Goal: Information Seeking & Learning: Check status

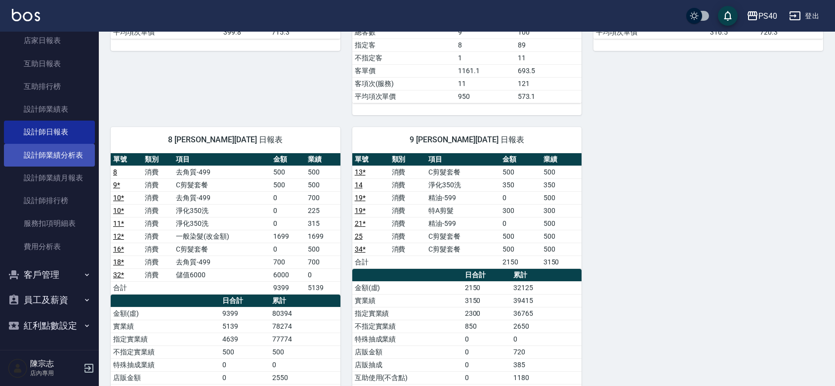
scroll to position [144, 0]
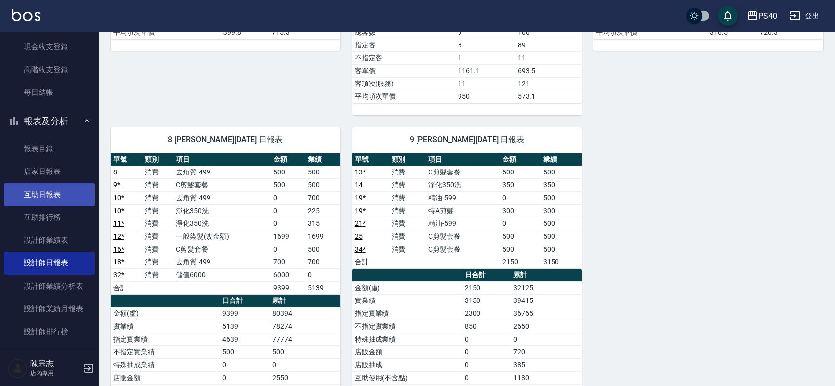
click at [41, 198] on link "互助日報表" at bounding box center [49, 194] width 91 height 23
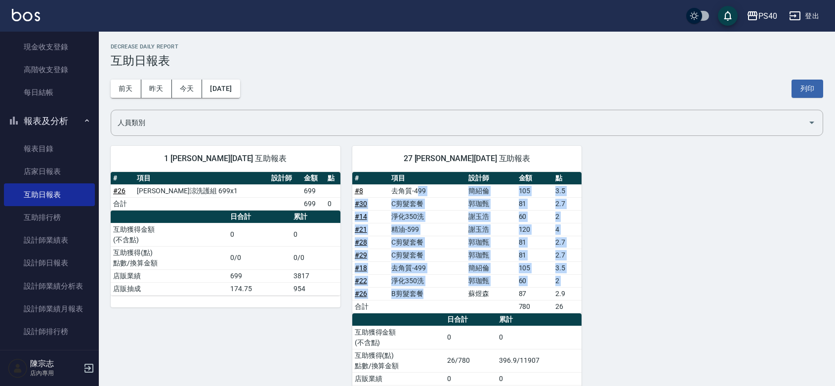
drag, startPoint x: 418, startPoint y: 189, endPoint x: 572, endPoint y: 304, distance: 192.9
click at [430, 297] on tbody "# 8 去角質-499 [PERSON_NAME]105 3.5 # 30 C剪髮套餐 [PERSON_NAME] 81 2.7 # 14 淨化350洗 [P…" at bounding box center [467, 248] width 230 height 129
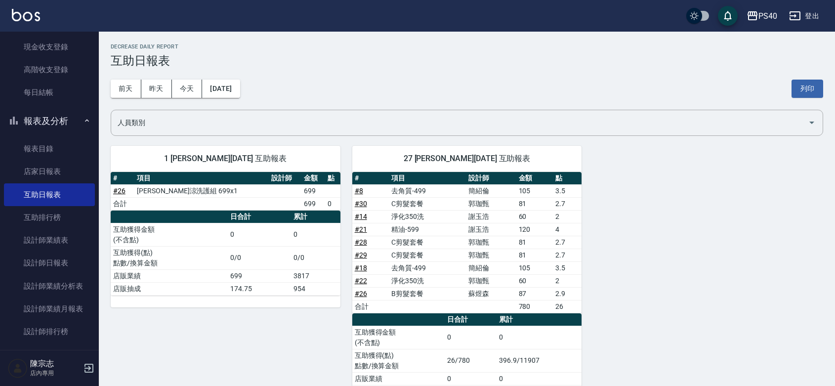
click at [748, 307] on div "1 [PERSON_NAME][DATE] 互助報表 # 項目 設計師 金額 點 # 26 水水沁涼洗護組 699x1 699 合計 699 0 日合計 累計…" at bounding box center [461, 272] width 725 height 276
drag, startPoint x: 493, startPoint y: 203, endPoint x: 472, endPoint y: 202, distance: 20.8
click at [472, 202] on td "郭珈甄" at bounding box center [491, 203] width 50 height 13
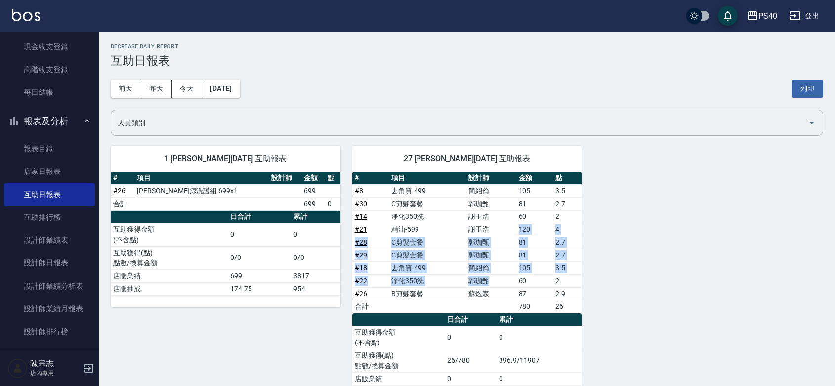
drag, startPoint x: 493, startPoint y: 231, endPoint x: 490, endPoint y: 283, distance: 52.5
click at [490, 283] on tbody "# 8 去角質-499 [PERSON_NAME]105 3.5 # 30 C剪髮套餐 [PERSON_NAME] 81 2.7 # 14 淨化350洗 [P…" at bounding box center [467, 248] width 230 height 129
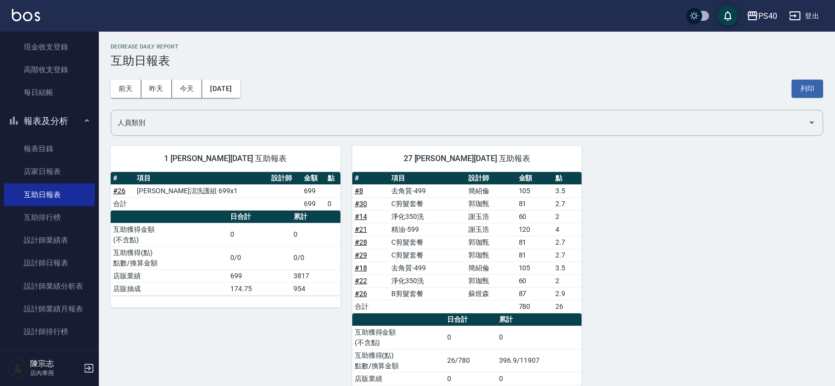
click at [670, 304] on div "1 [PERSON_NAME][DATE] 互助報表 # 項目 設計師 金額 點 # 26 水水沁涼洗護組 699x1 699 合計 699 0 日合計 累計…" at bounding box center [461, 272] width 725 height 276
drag, startPoint x: 488, startPoint y: 278, endPoint x: 467, endPoint y: 280, distance: 20.9
click at [467, 280] on td "郭珈甄" at bounding box center [491, 280] width 50 height 13
drag, startPoint x: 485, startPoint y: 193, endPoint x: 477, endPoint y: 195, distance: 8.3
click at [477, 195] on td "簡紹倫" at bounding box center [491, 190] width 50 height 13
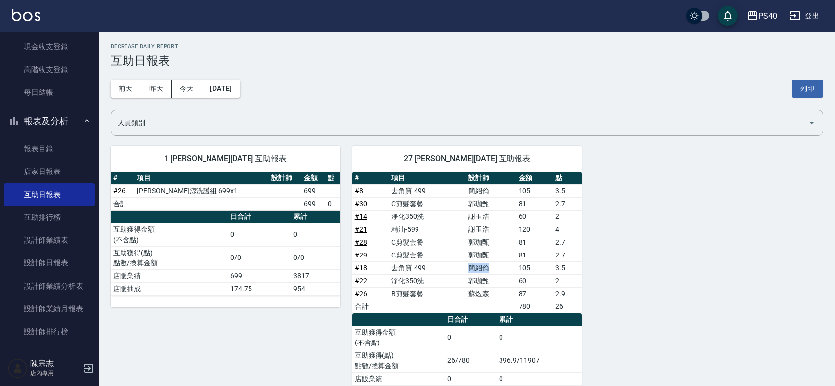
drag, startPoint x: 491, startPoint y: 269, endPoint x: 470, endPoint y: 268, distance: 20.8
click at [470, 268] on td "簡紹倫" at bounding box center [491, 267] width 50 height 13
drag, startPoint x: 494, startPoint y: 188, endPoint x: 478, endPoint y: 187, distance: 16.4
click at [478, 187] on td "簡紹倫" at bounding box center [491, 190] width 50 height 13
click at [483, 216] on td "謝玉浩" at bounding box center [491, 216] width 50 height 13
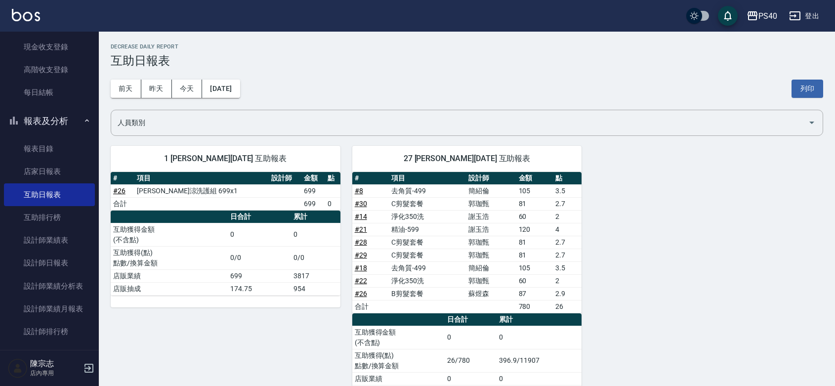
click at [784, 302] on div "1 [PERSON_NAME][DATE] 互助報表 # 項目 設計師 金額 點 # 26 水水沁涼洗護組 699x1 699 合計 699 0 日合計 累計…" at bounding box center [461, 272] width 725 height 276
click at [38, 260] on link "設計師日報表" at bounding box center [49, 263] width 91 height 23
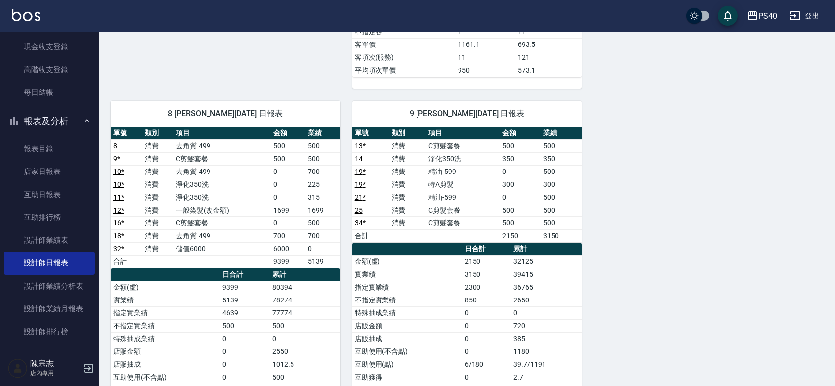
scroll to position [405, 0]
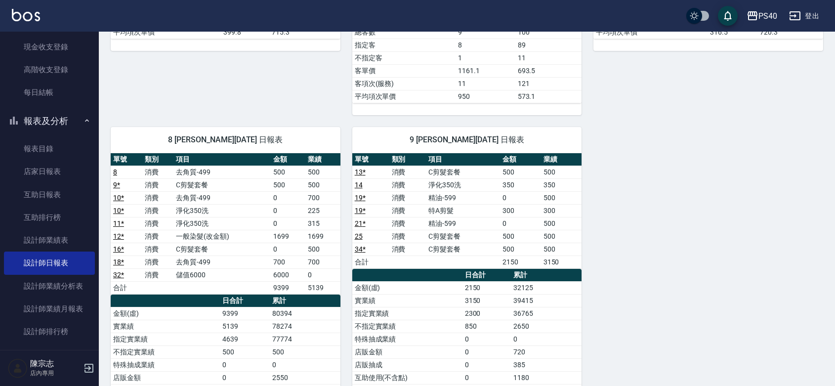
drag, startPoint x: 322, startPoint y: 216, endPoint x: 320, endPoint y: 208, distance: 8.6
click at [320, 208] on td "225" at bounding box center [322, 210] width 35 height 13
click at [320, 276] on td "0" at bounding box center [322, 274] width 35 height 13
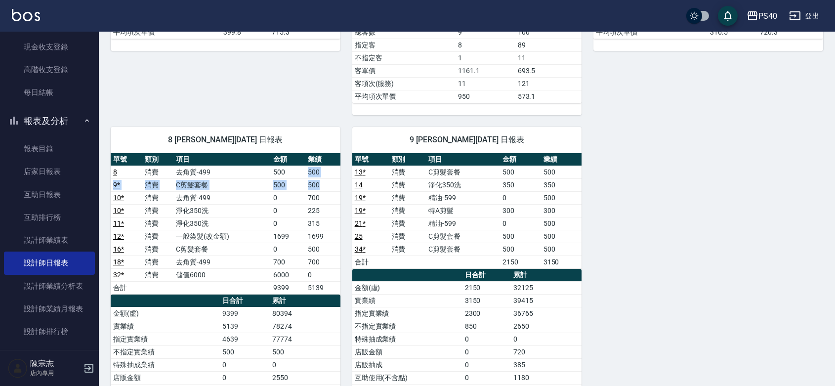
drag, startPoint x: 321, startPoint y: 191, endPoint x: 287, endPoint y: 174, distance: 37.8
click at [300, 173] on tbody "8 消費 去角質-499 500 500 9 * 消費 C剪髮套餐 500 500 10 * 消費 去角質-499 0 700 10 * 消費 淨化350洗 …" at bounding box center [226, 230] width 230 height 129
click at [279, 173] on td "500" at bounding box center [288, 172] width 35 height 13
drag, startPoint x: 323, startPoint y: 255, endPoint x: 310, endPoint y: 254, distance: 12.9
click at [310, 254] on td "500" at bounding box center [322, 249] width 35 height 13
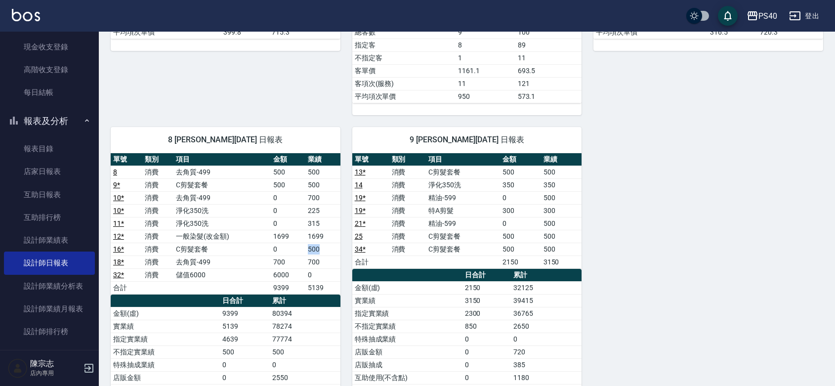
click at [310, 254] on td "500" at bounding box center [322, 249] width 35 height 13
drag, startPoint x: 322, startPoint y: 255, endPoint x: 272, endPoint y: 256, distance: 49.9
click at [272, 256] on tr "16 * 消費 C剪髮套餐 0 500" at bounding box center [226, 249] width 230 height 13
click at [271, 256] on td "C剪髮套餐" at bounding box center [221, 249] width 97 height 13
drag, startPoint x: 318, startPoint y: 253, endPoint x: 271, endPoint y: 260, distance: 47.5
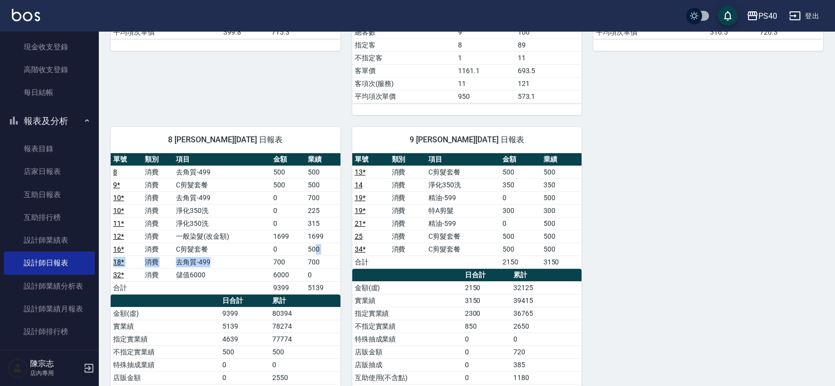
click at [271, 260] on tbody "8 消費 去角質-499 500 500 9 * 消費 C剪髮套餐 500 500 10 * 消費 去角質-499 0 700 10 * 消費 淨化350洗 …" at bounding box center [226, 230] width 230 height 129
click at [273, 259] on td "700" at bounding box center [288, 262] width 35 height 13
click at [324, 256] on td "500" at bounding box center [322, 249] width 35 height 13
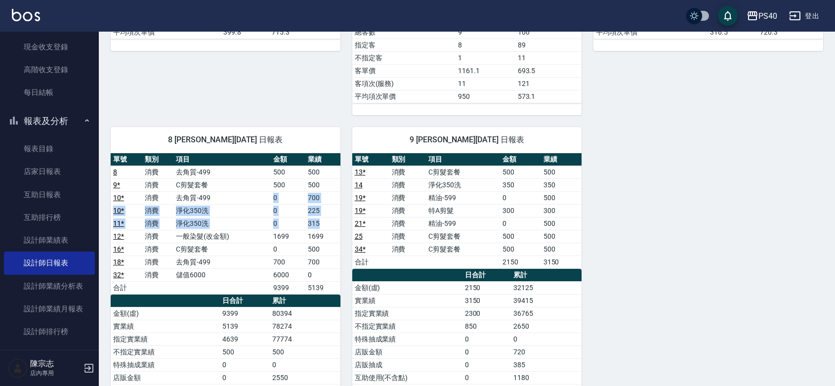
drag, startPoint x: 320, startPoint y: 225, endPoint x: 273, endPoint y: 204, distance: 51.8
click at [273, 204] on tbody "8 消費 去角質-499 500 500 9 * 消費 C剪髮套餐 500 500 10 * 消費 去角質-499 0 700 10 * 消費 淨化350洗 …" at bounding box center [226, 230] width 230 height 129
click at [273, 204] on td "0" at bounding box center [288, 197] width 35 height 13
